Goal: Find specific page/section: Find specific page/section

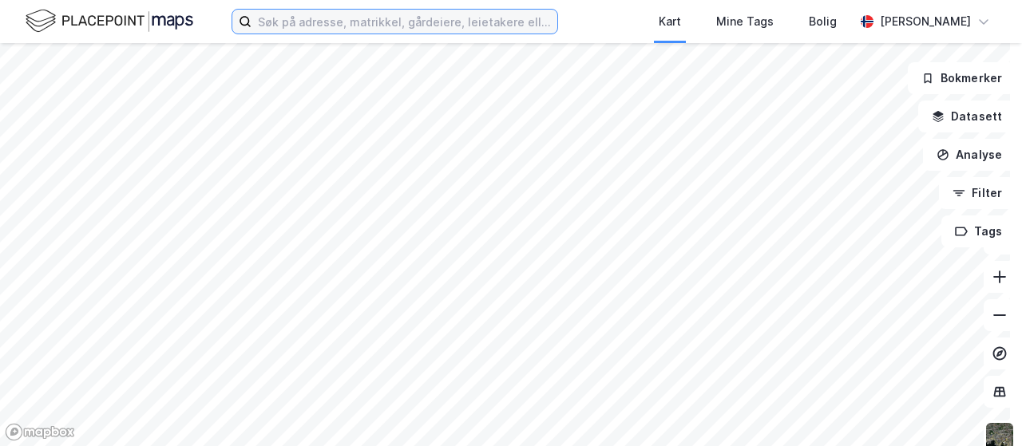
click at [335, 18] on input at bounding box center [405, 22] width 306 height 24
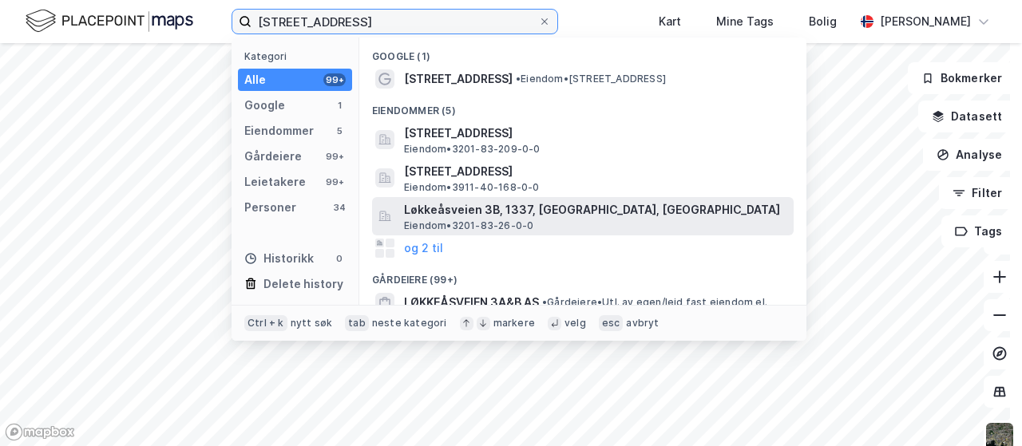
scroll to position [80, 0]
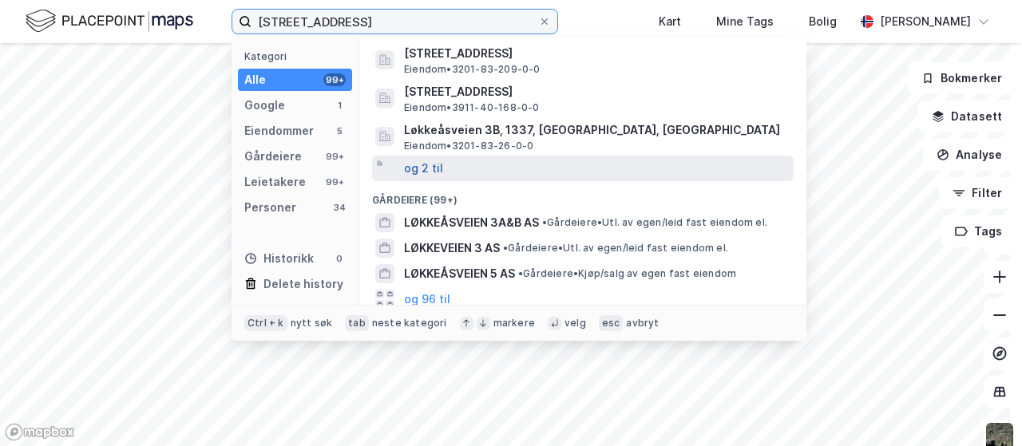
type input "[STREET_ADDRESS]"
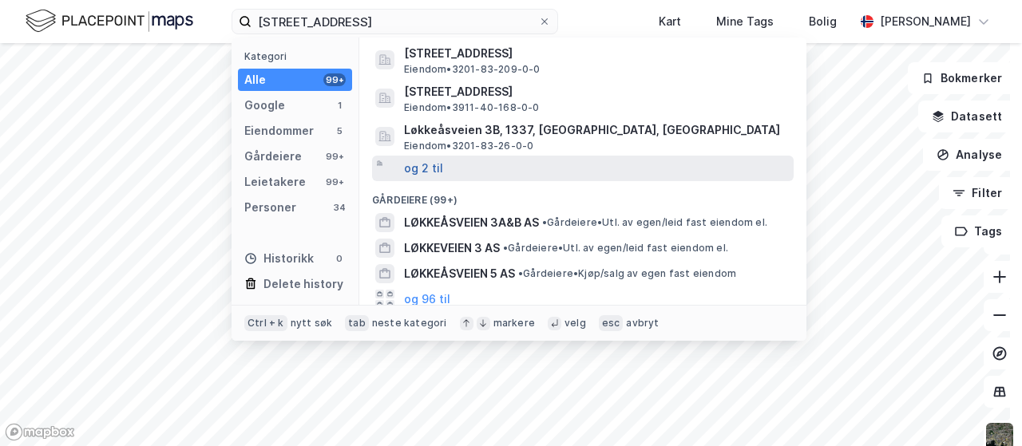
click at [418, 168] on button "og 2 til" at bounding box center [423, 168] width 39 height 19
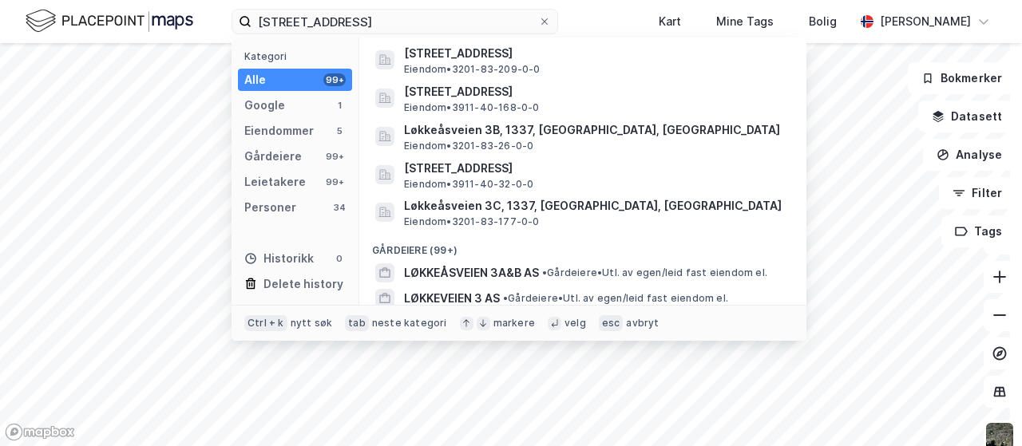
scroll to position [0, 0]
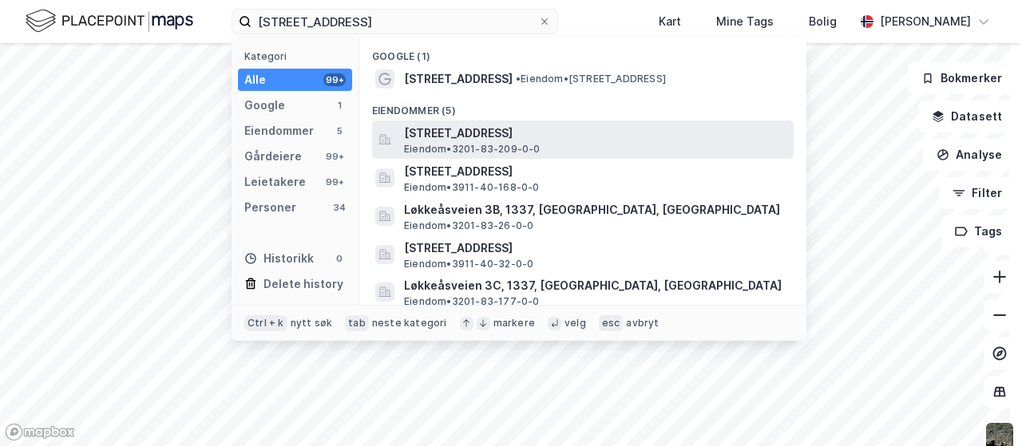
click at [534, 143] on span "Eiendom • 3201-83-209-0-0" at bounding box center [472, 149] width 137 height 13
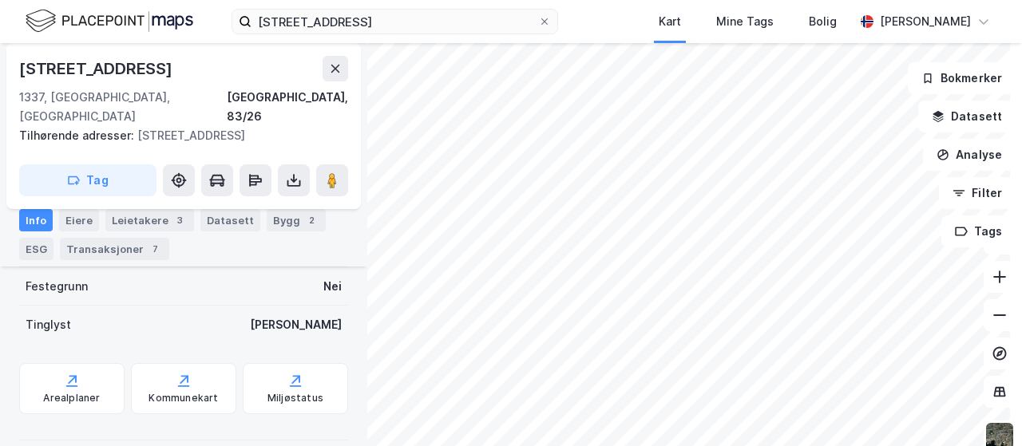
scroll to position [543, 0]
